Goal: Check status: Check status

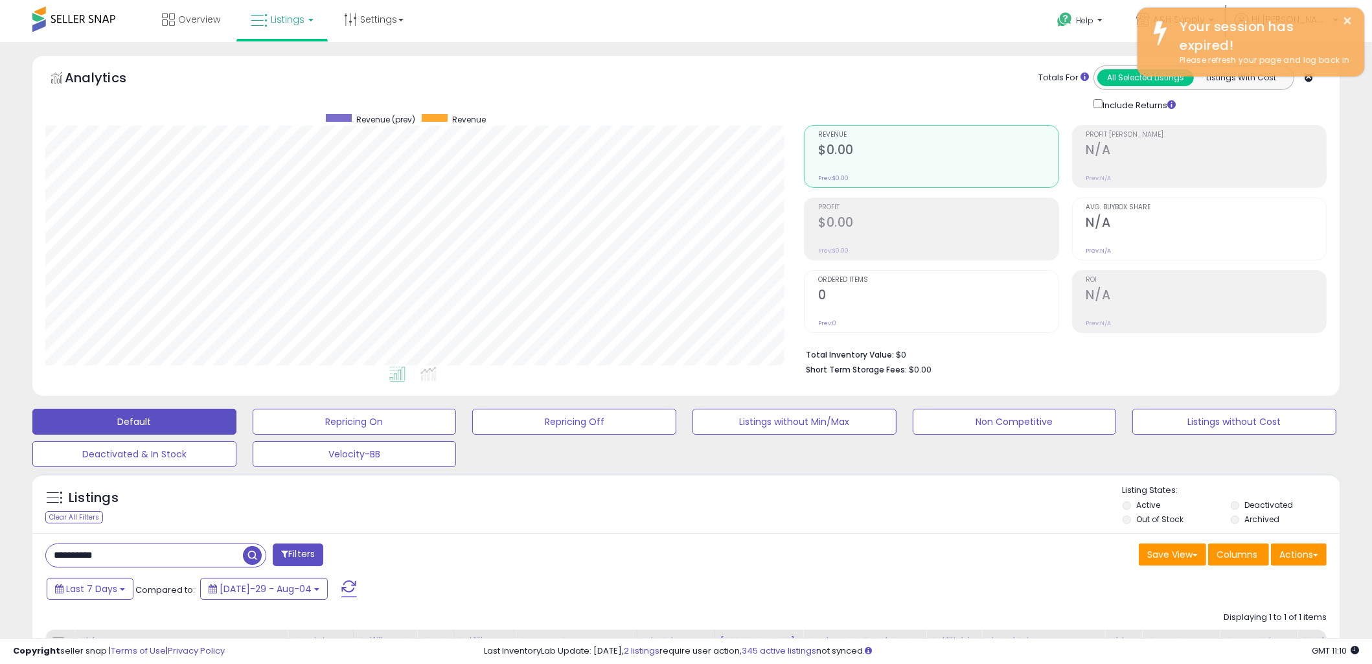
scroll to position [266, 759]
